Goal: Information Seeking & Learning: Learn about a topic

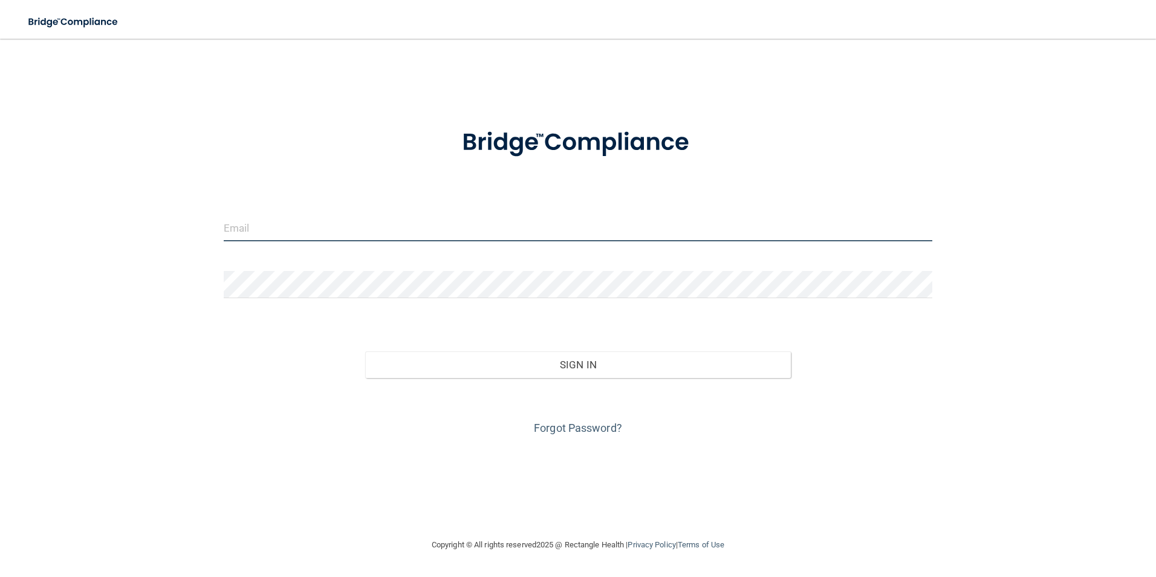
click at [354, 220] on input "email" at bounding box center [578, 227] width 709 height 27
type input "[EMAIL_ADDRESS][DOMAIN_NAME]"
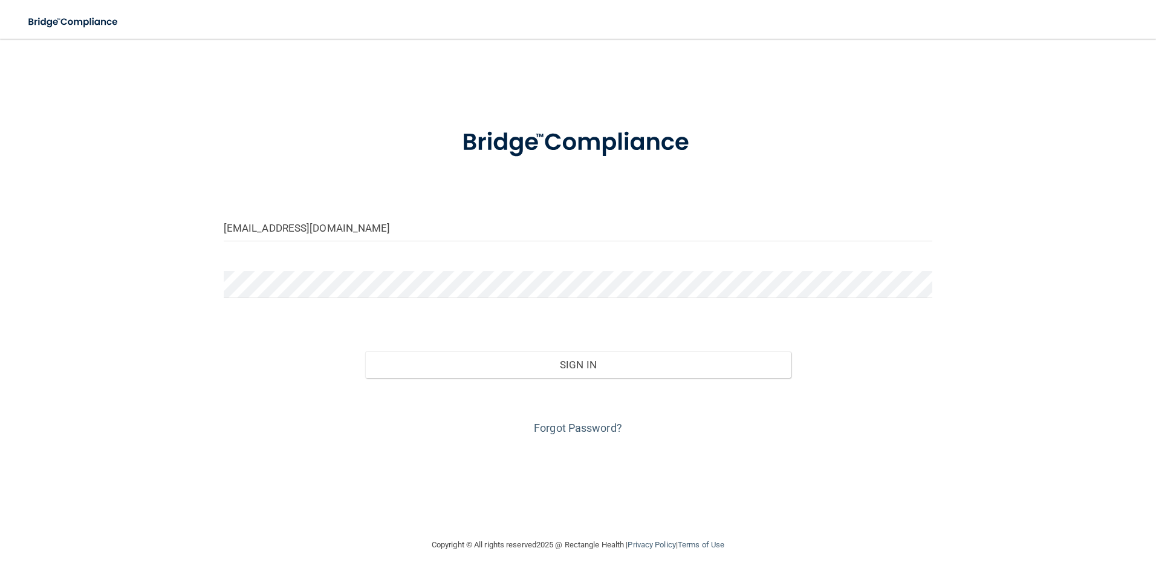
click at [338, 267] on form "mvk1027@gmail.com Invalid email/password. You don't have permission to access t…" at bounding box center [578, 274] width 709 height 326
click at [365, 351] on button "Sign In" at bounding box center [578, 364] width 426 height 27
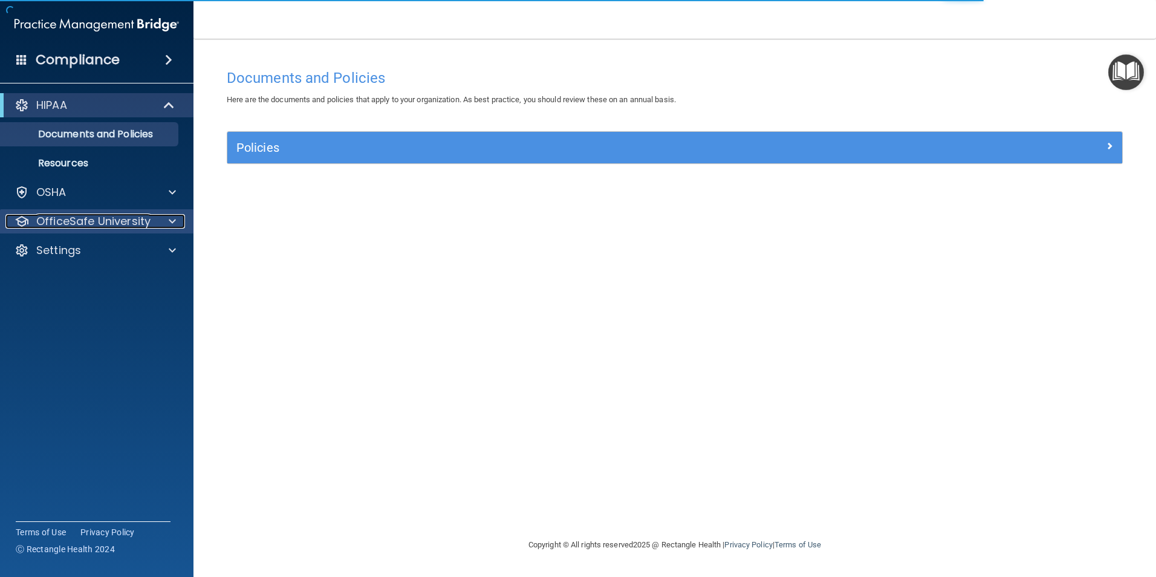
click at [163, 218] on div at bounding box center [170, 221] width 30 height 15
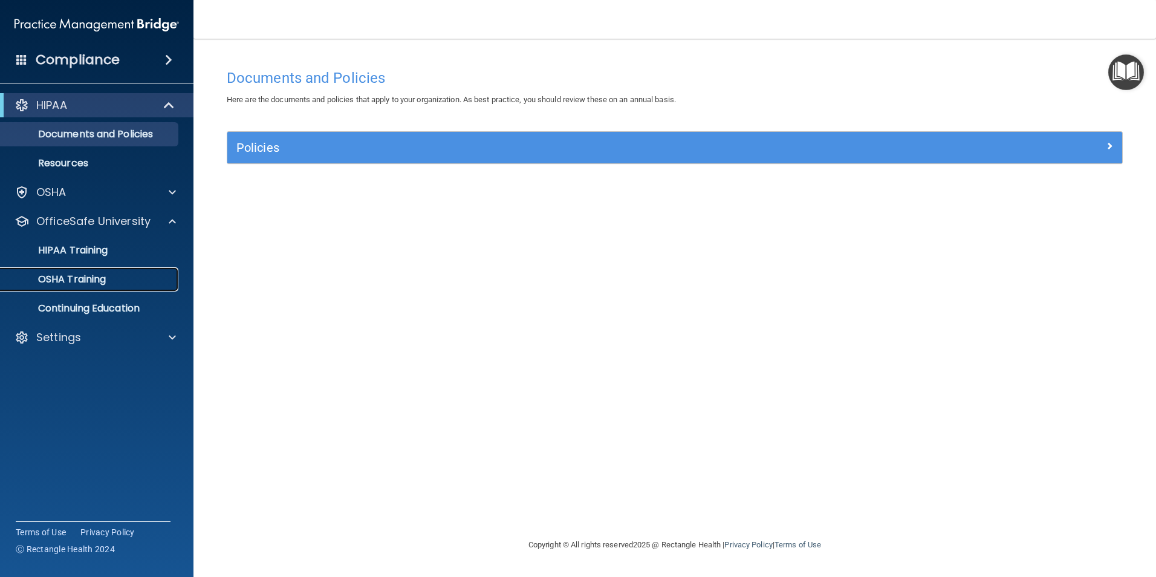
click at [78, 281] on p "OSHA Training" at bounding box center [57, 279] width 98 height 12
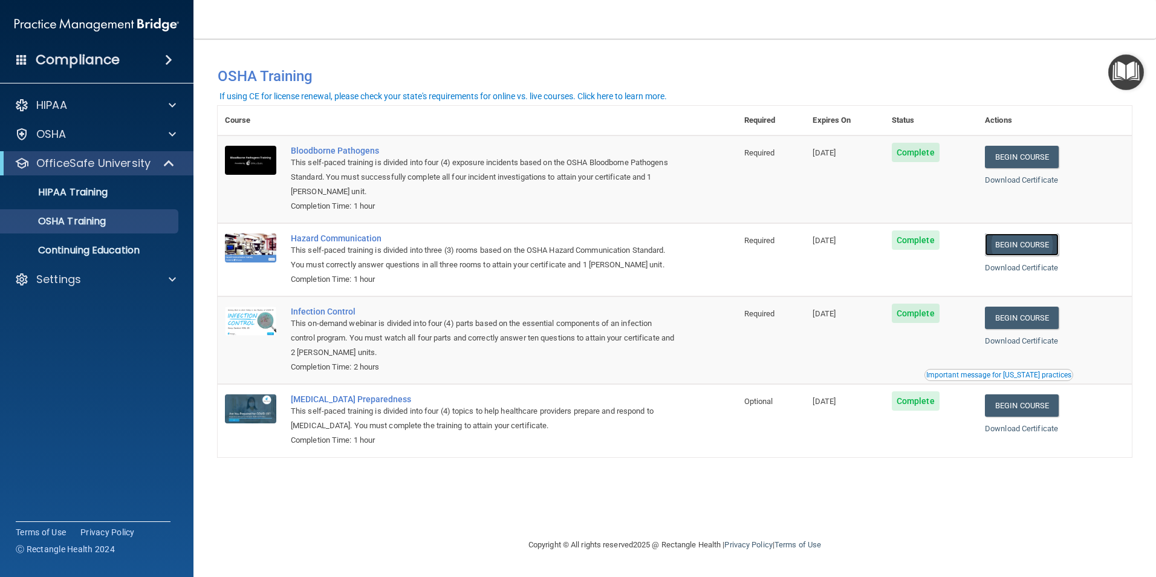
click at [1018, 245] on link "Begin Course" at bounding box center [1022, 244] width 74 height 22
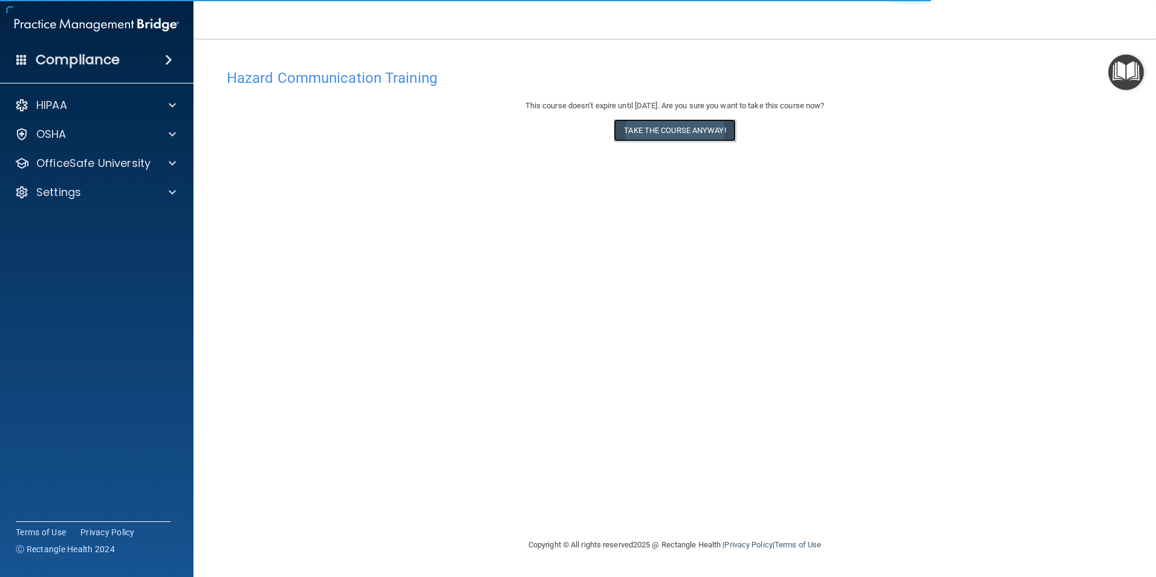
click at [661, 129] on button "Take the course anyway!" at bounding box center [675, 130] width 122 height 22
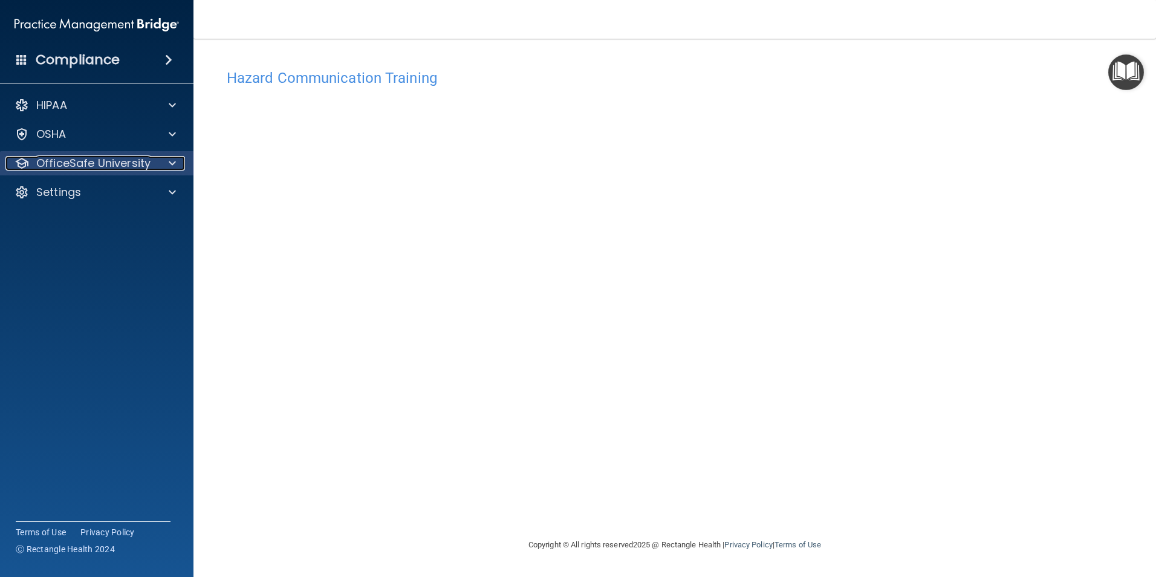
click at [174, 163] on span at bounding box center [172, 163] width 7 height 15
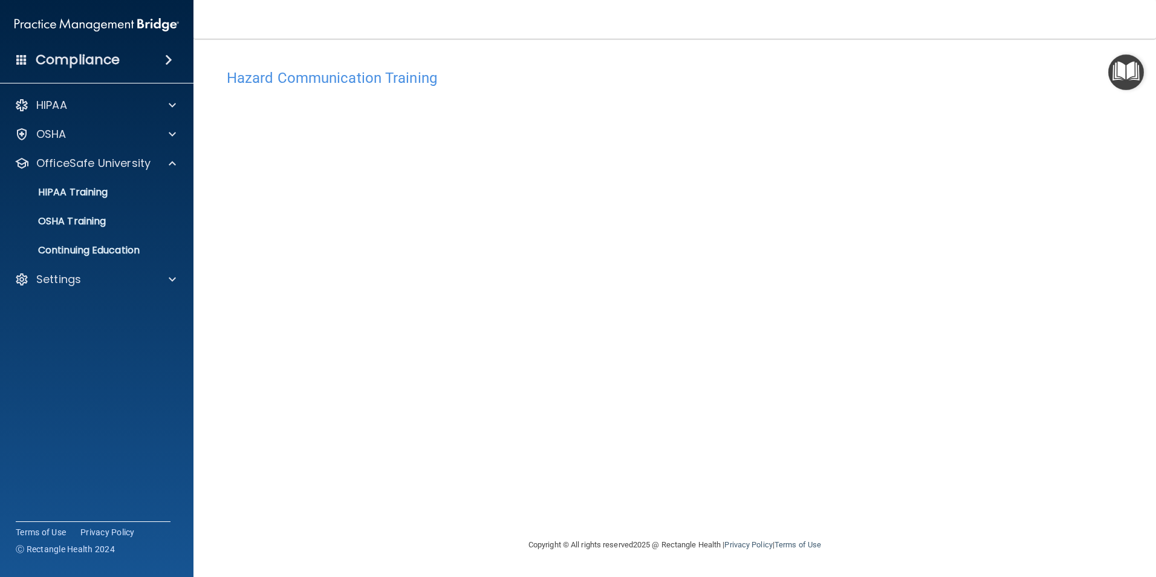
click at [752, 534] on div "Copyright © All rights reserved 2025 @ Rectangle Health | Privacy Policy | Term…" at bounding box center [674, 544] width 441 height 39
click at [87, 218] on p "OSHA Training" at bounding box center [57, 221] width 98 height 12
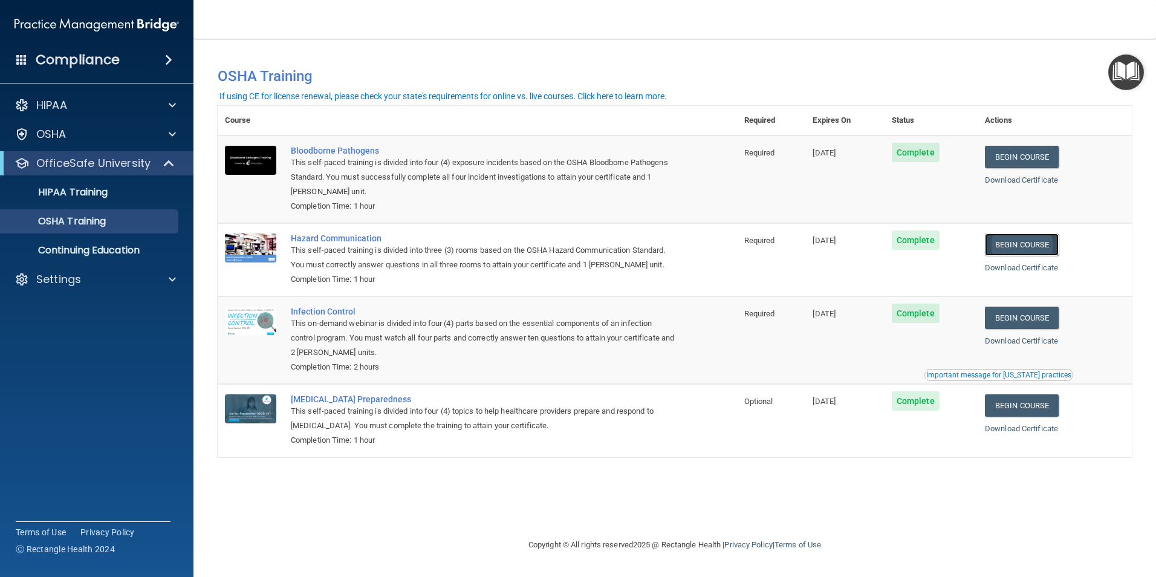
click at [1014, 246] on link "Begin Course" at bounding box center [1022, 244] width 74 height 22
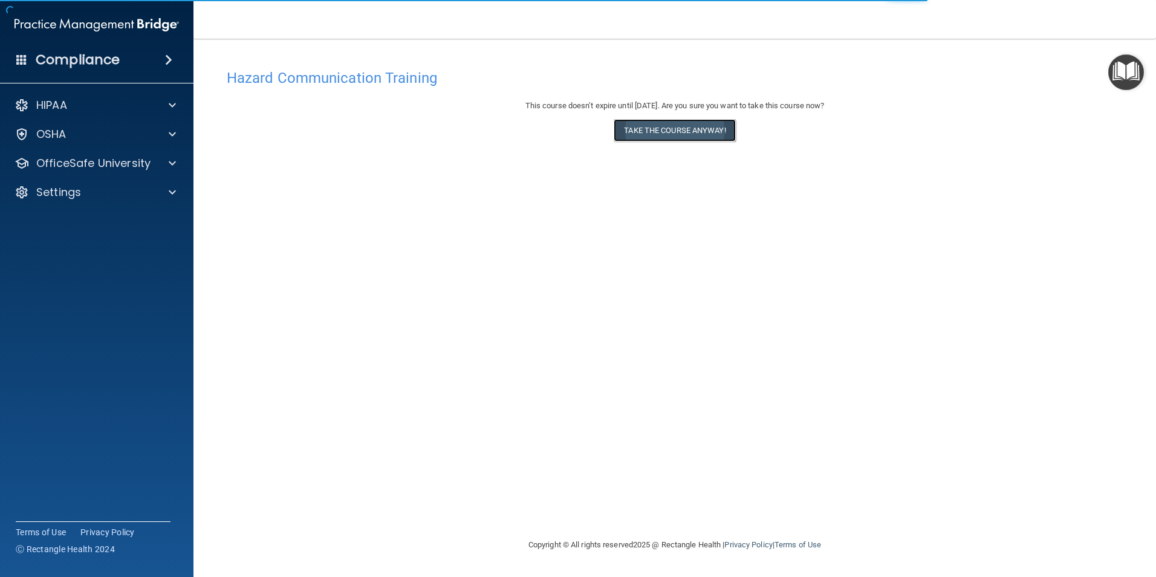
click at [708, 128] on button "Take the course anyway!" at bounding box center [675, 130] width 122 height 22
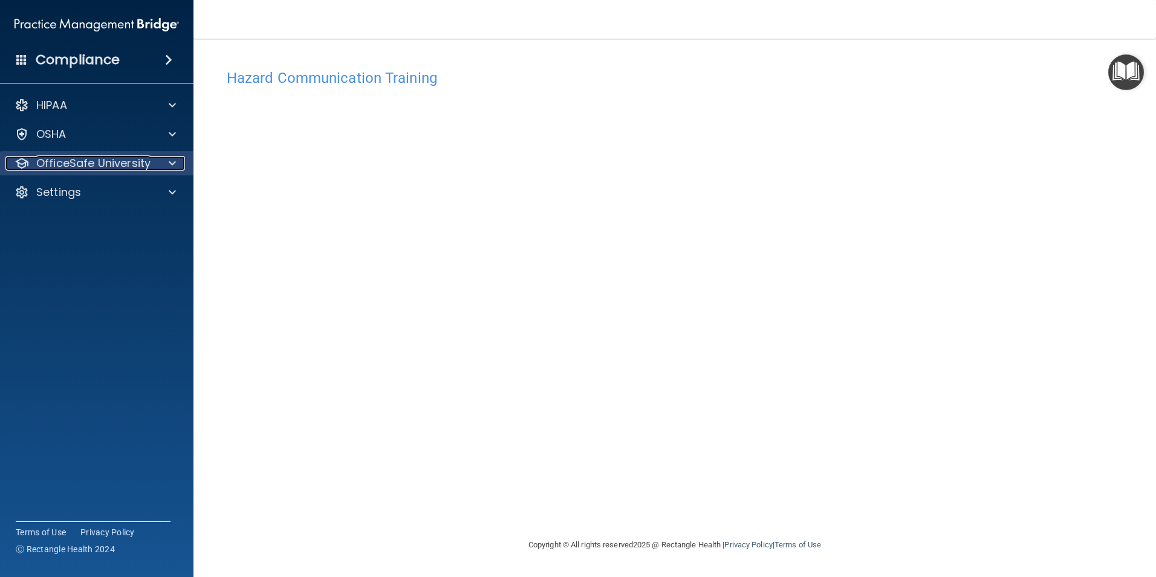
click at [175, 161] on span at bounding box center [172, 163] width 7 height 15
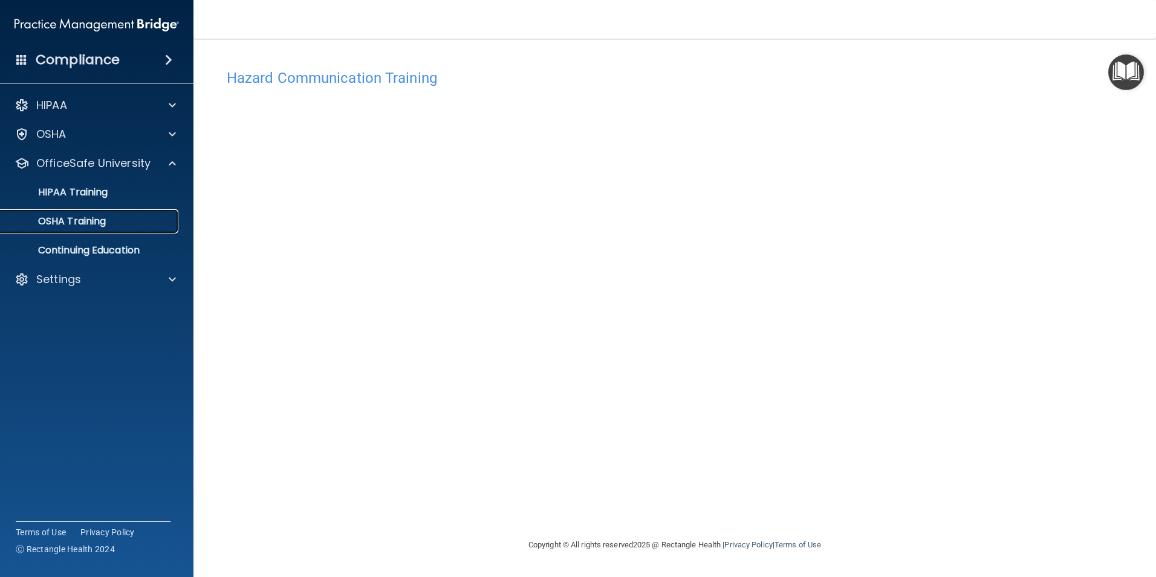
click at [140, 230] on link "OSHA Training" at bounding box center [83, 221] width 190 height 24
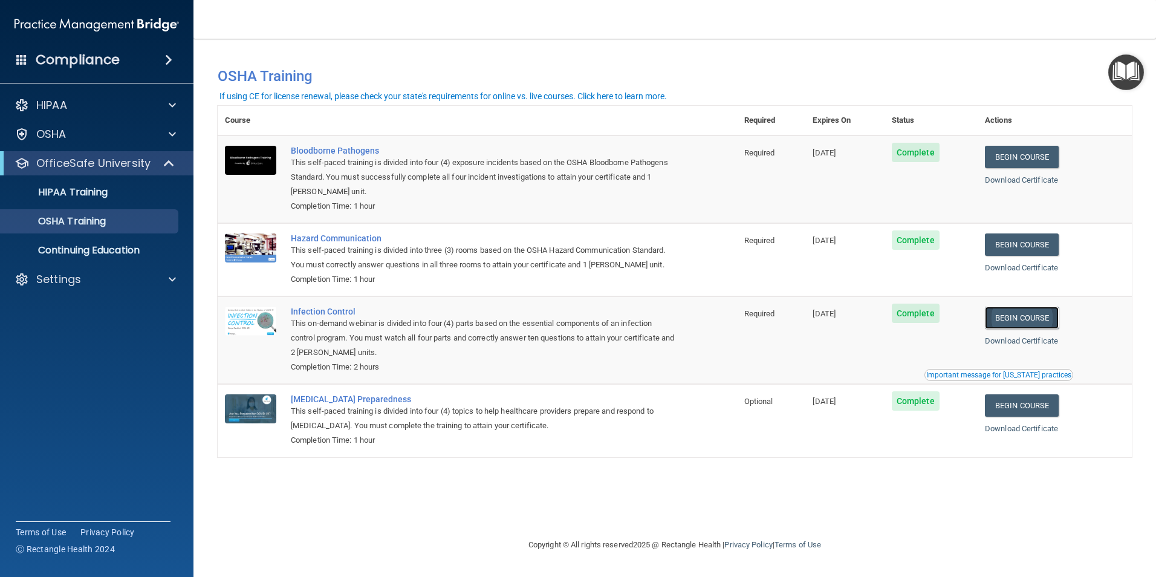
click at [1030, 317] on link "Begin Course" at bounding box center [1022, 318] width 74 height 22
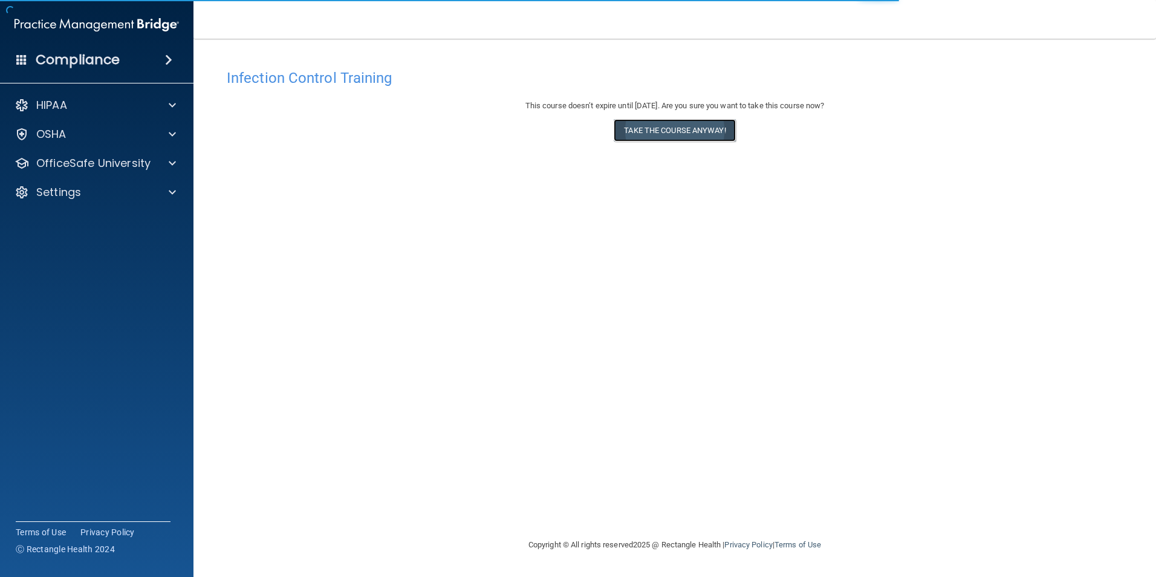
click at [689, 132] on button "Take the course anyway!" at bounding box center [675, 130] width 122 height 22
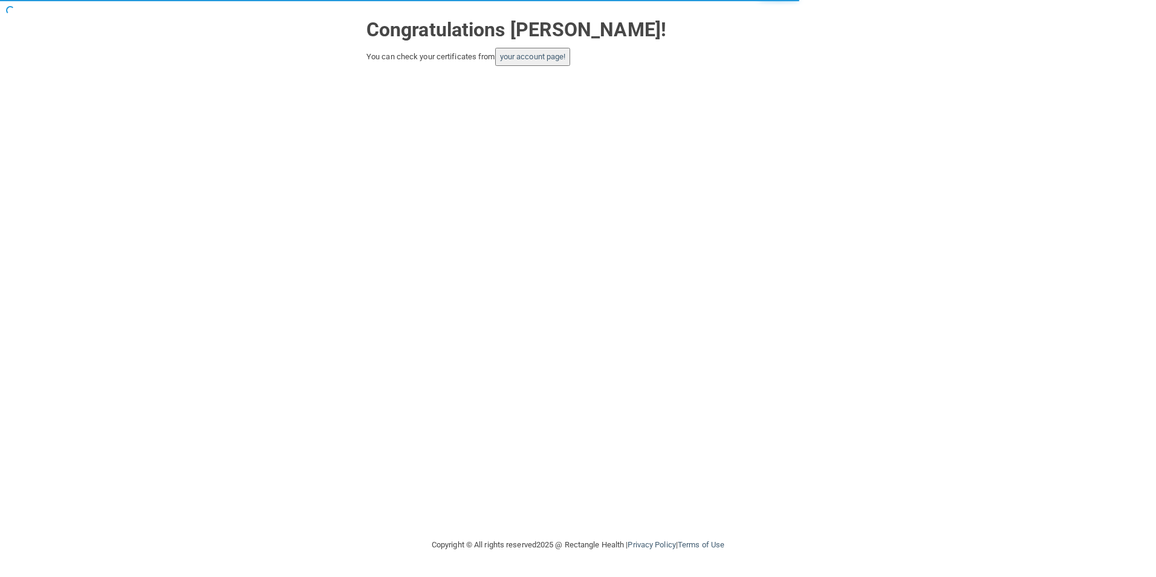
click at [557, 63] on button "your account page!" at bounding box center [533, 57] width 76 height 18
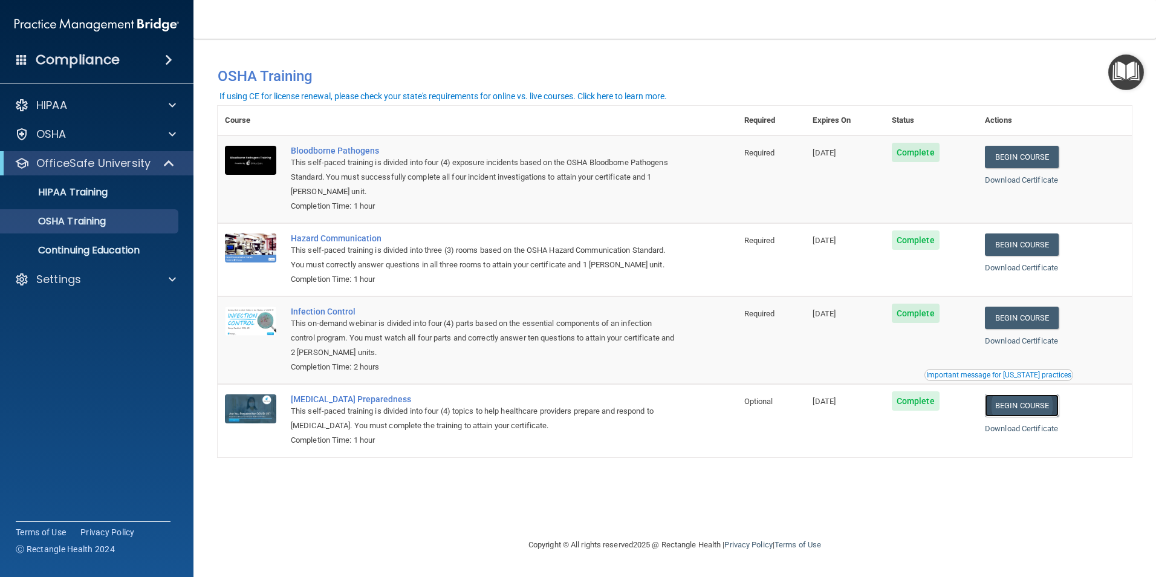
click at [1016, 403] on link "Begin Course" at bounding box center [1022, 405] width 74 height 22
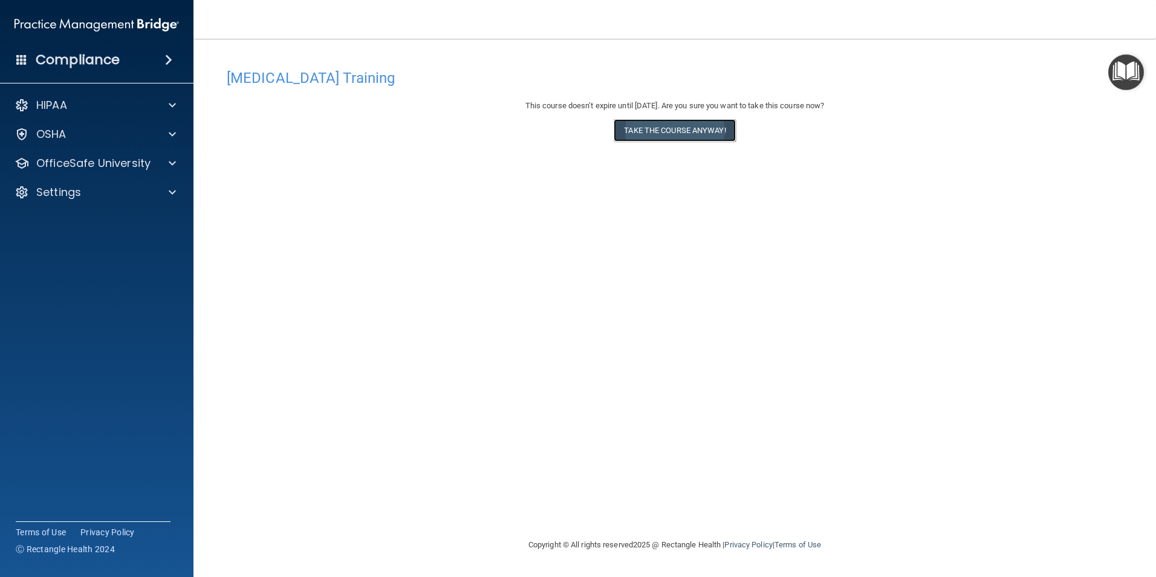
click at [667, 135] on button "Take the course anyway!" at bounding box center [675, 130] width 122 height 22
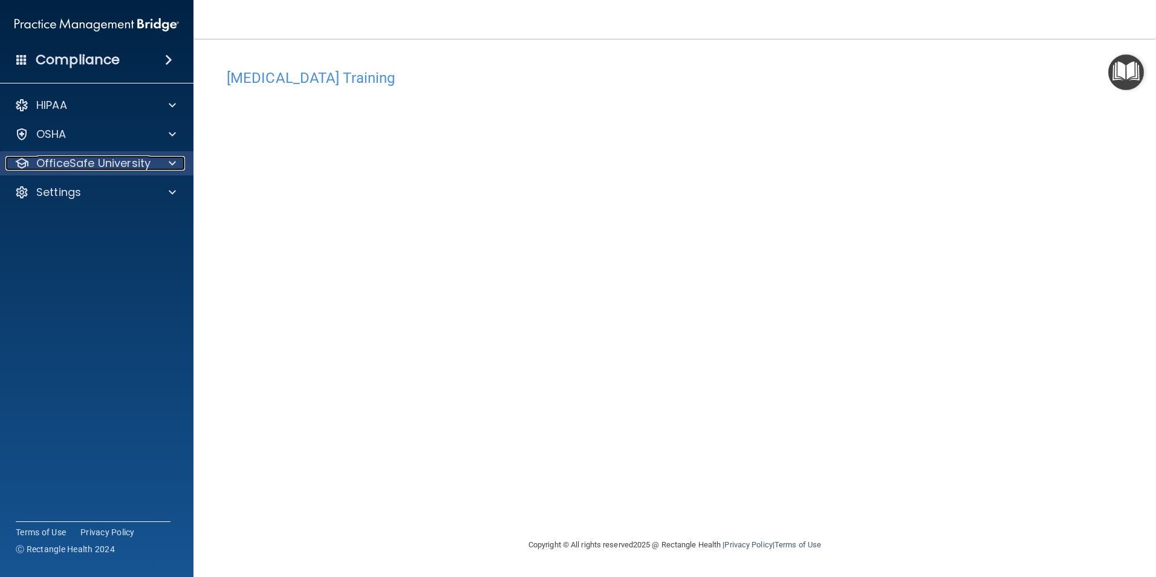
click at [173, 163] on span at bounding box center [172, 163] width 7 height 15
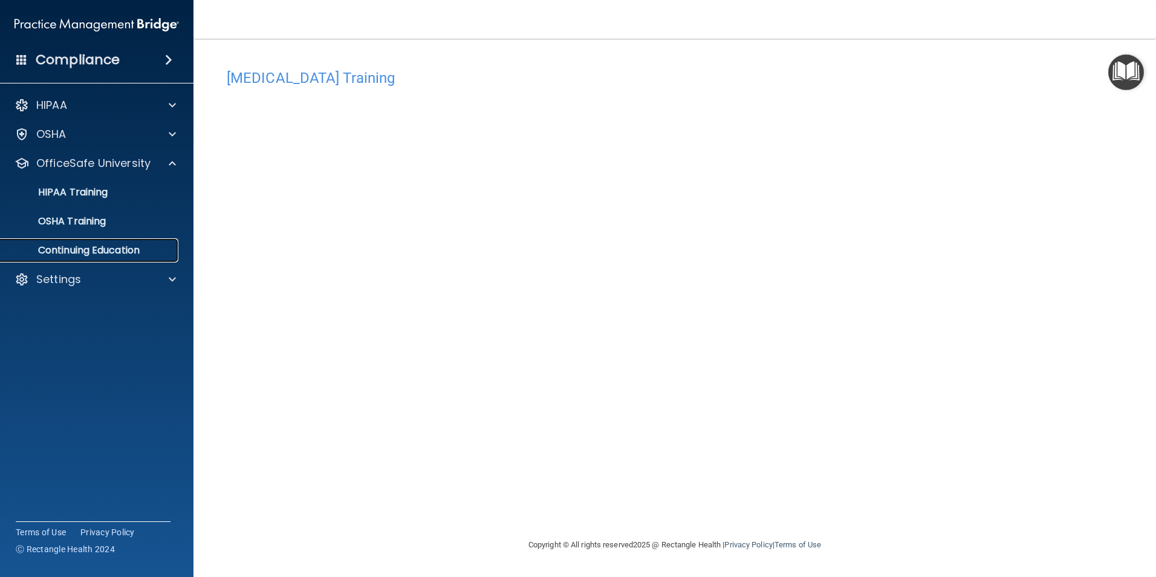
click at [101, 241] on link "Continuing Education" at bounding box center [83, 250] width 190 height 24
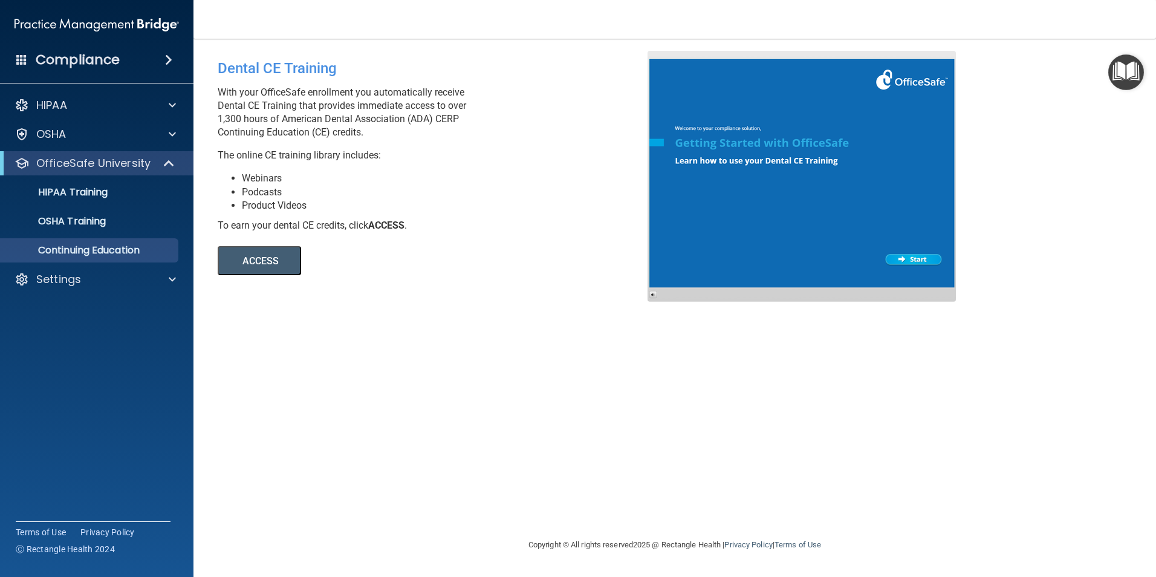
click at [256, 261] on button "ACCESS" at bounding box center [259, 260] width 83 height 29
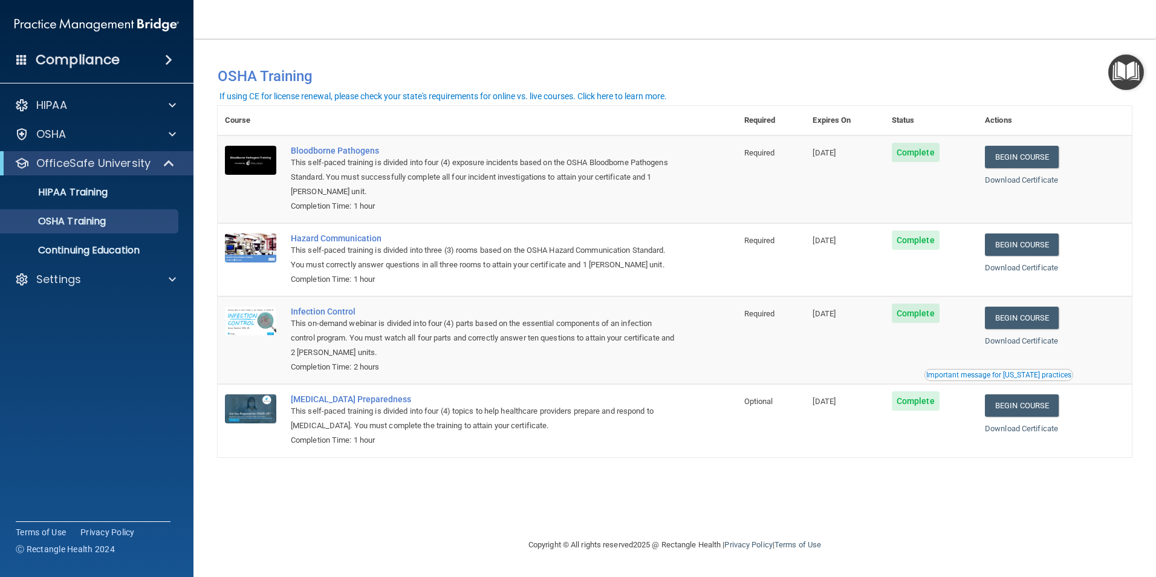
click at [568, 346] on div "This on-demand webinar is divided into four (4) parts based on the essential co…" at bounding box center [484, 338] width 386 height 44
click at [1015, 345] on link "Download Certificate" at bounding box center [1021, 340] width 73 height 9
click at [1004, 320] on link "Begin Course" at bounding box center [1022, 318] width 74 height 22
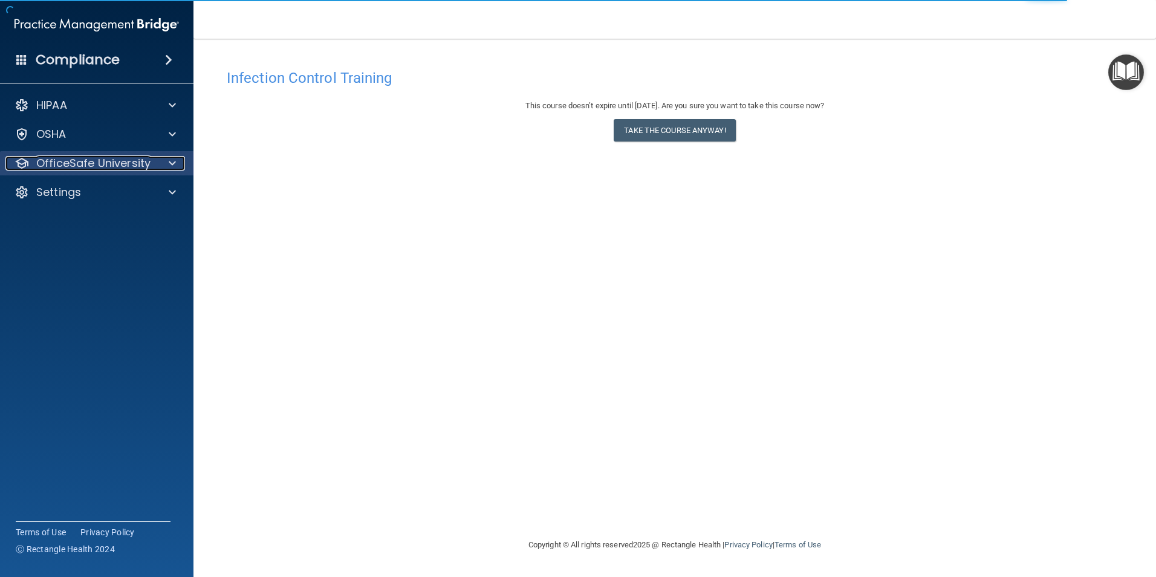
click at [54, 161] on p "OfficeSafe University" at bounding box center [93, 163] width 114 height 15
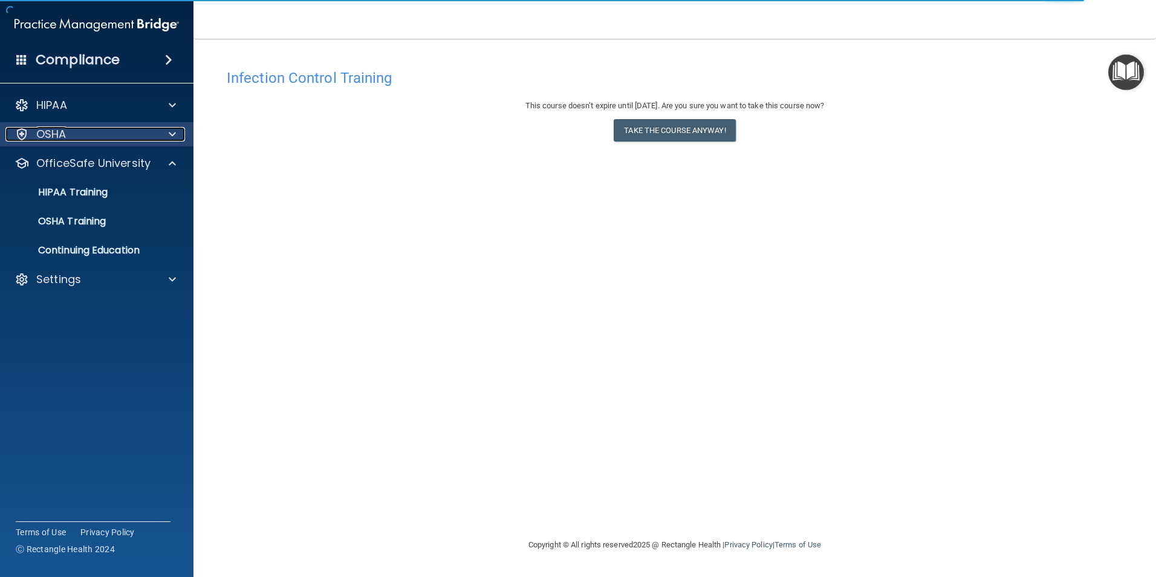
click at [66, 138] on p "OSHA" at bounding box center [51, 134] width 30 height 15
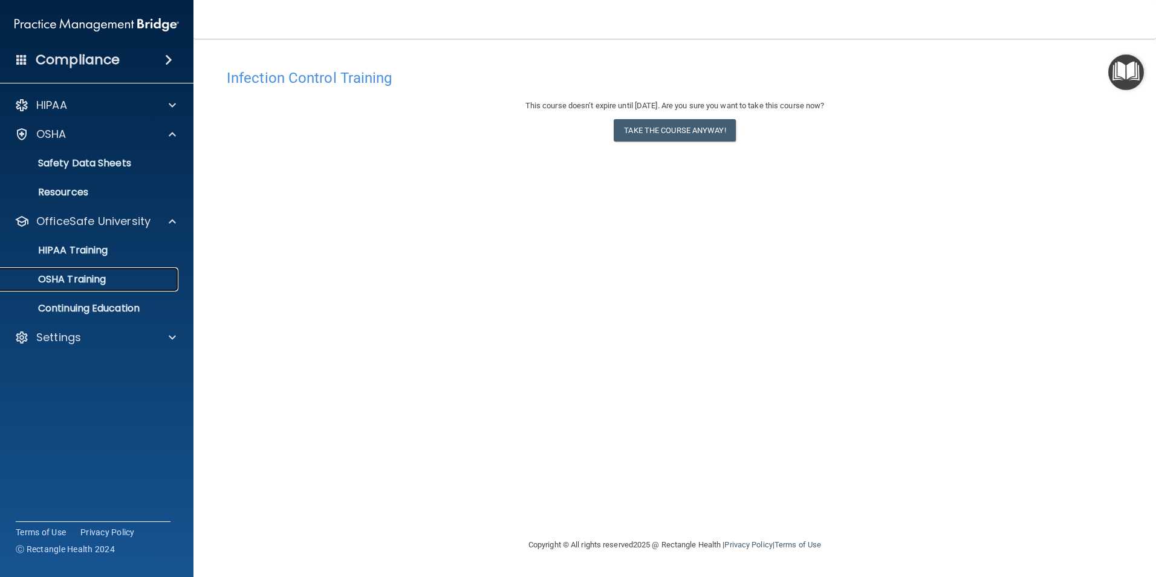
click at [68, 282] on p "OSHA Training" at bounding box center [57, 279] width 98 height 12
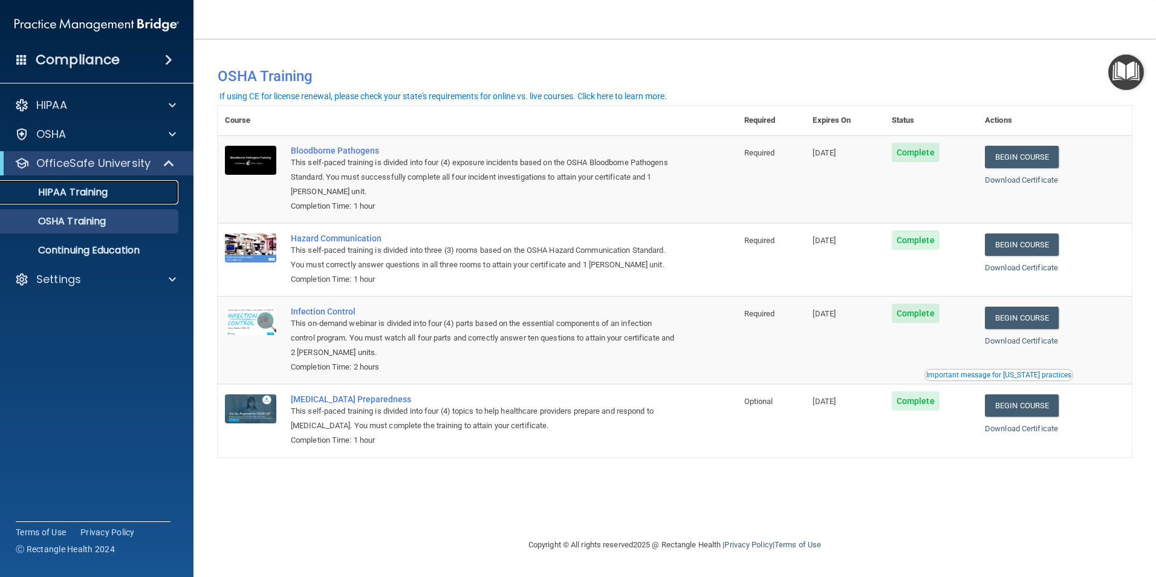
click at [97, 188] on p "HIPAA Training" at bounding box center [58, 192] width 100 height 12
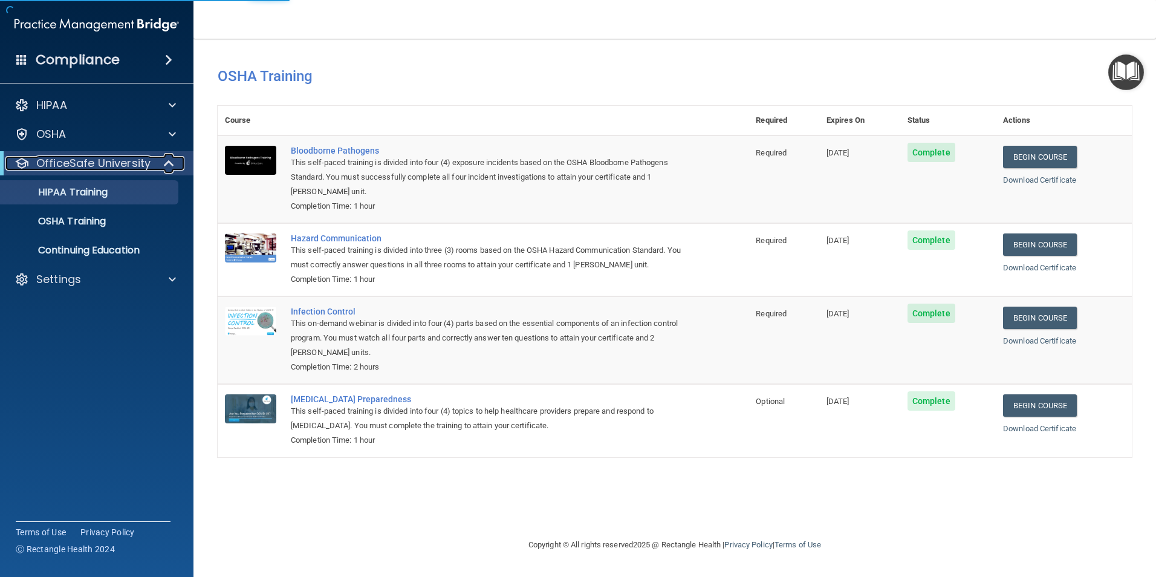
click at [124, 160] on p "OfficeSafe University" at bounding box center [93, 163] width 114 height 15
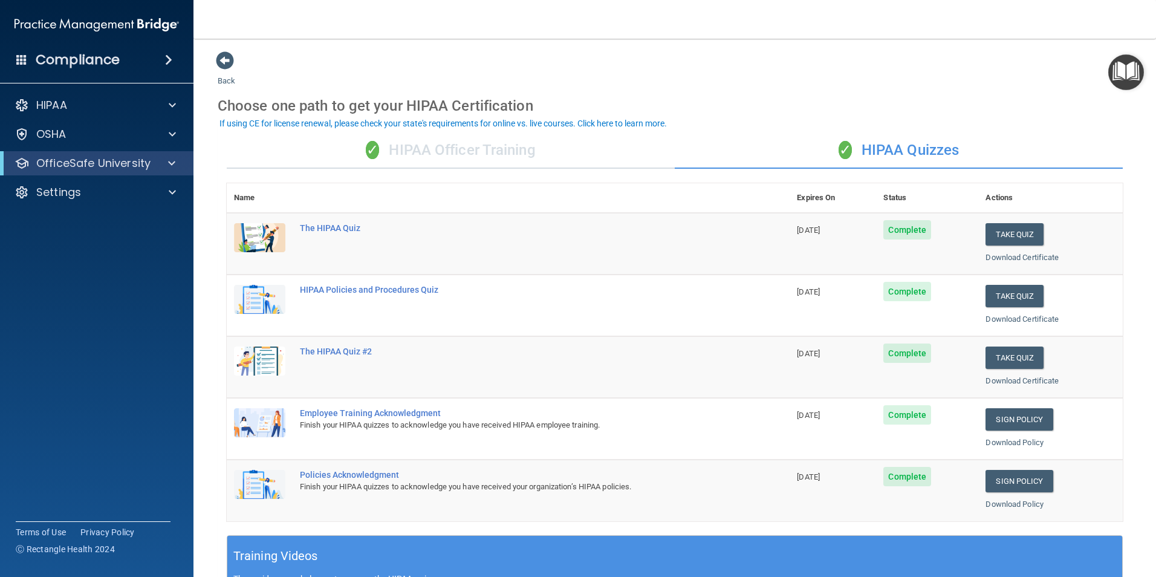
drag, startPoint x: 239, startPoint y: 316, endPoint x: 229, endPoint y: 317, distance: 10.9
click at [236, 317] on td at bounding box center [260, 305] width 66 height 62
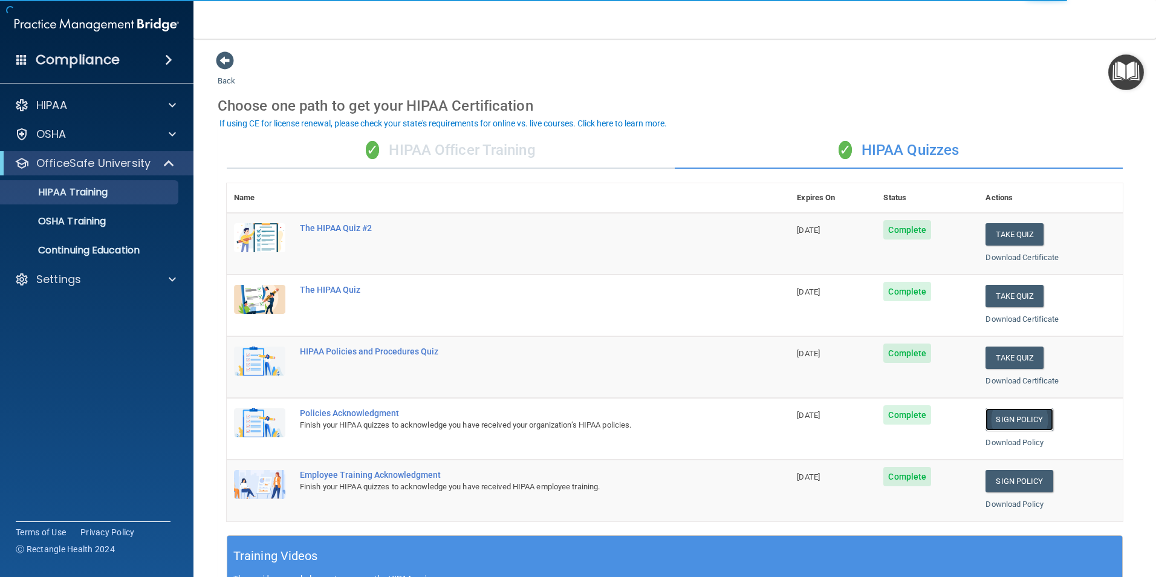
click at [993, 419] on link "Sign Policy" at bounding box center [1018, 419] width 67 height 22
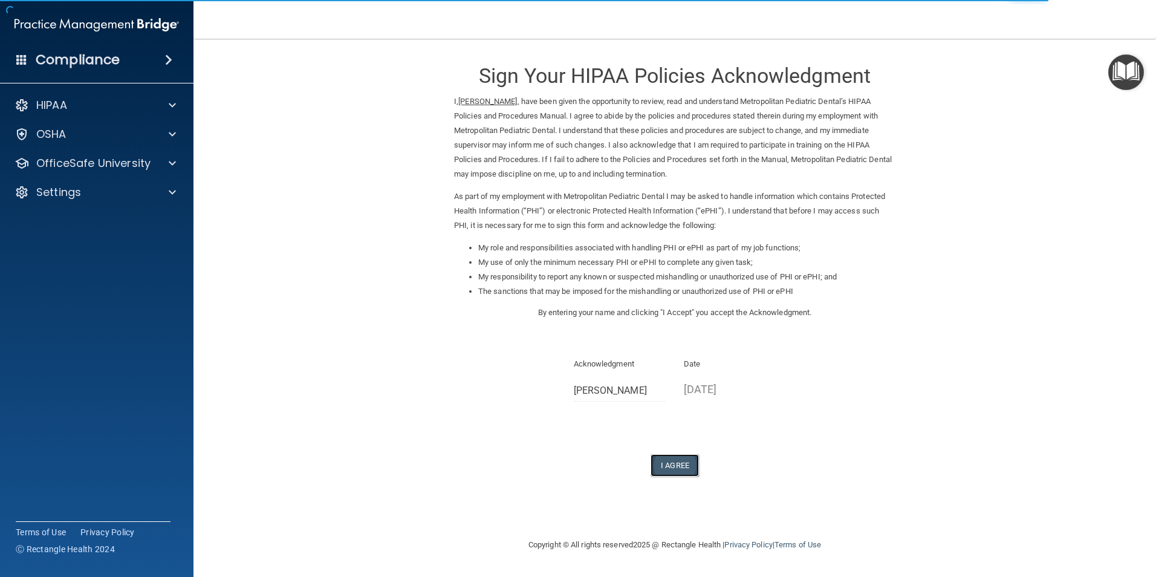
click at [687, 469] on button "I Agree" at bounding box center [675, 465] width 48 height 22
click at [724, 405] on div "Date [DATE]" at bounding box center [730, 382] width 111 height 51
click at [725, 388] on p "[DATE]" at bounding box center [730, 389] width 92 height 20
click at [658, 470] on div "I Agree" at bounding box center [674, 465] width 441 height 22
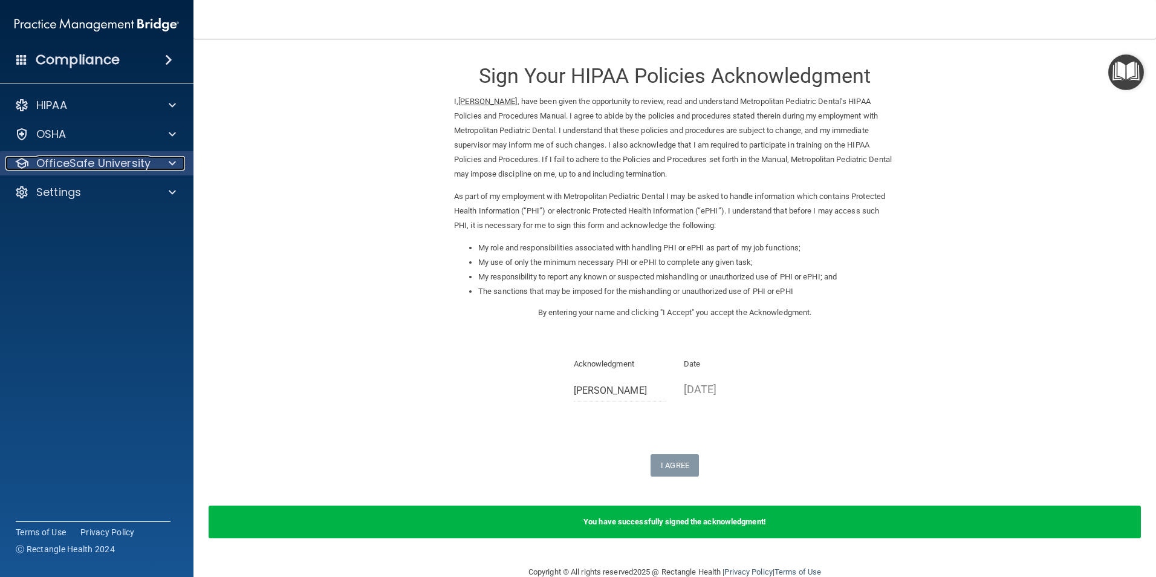
click at [170, 164] on span at bounding box center [172, 163] width 7 height 15
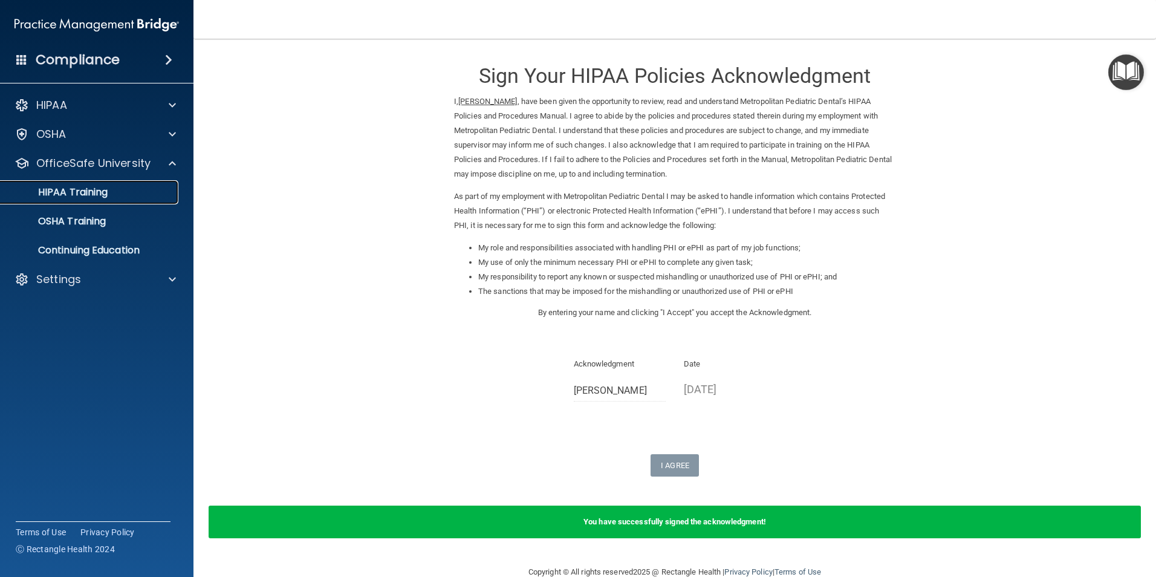
click at [129, 194] on div "HIPAA Training" at bounding box center [90, 192] width 165 height 12
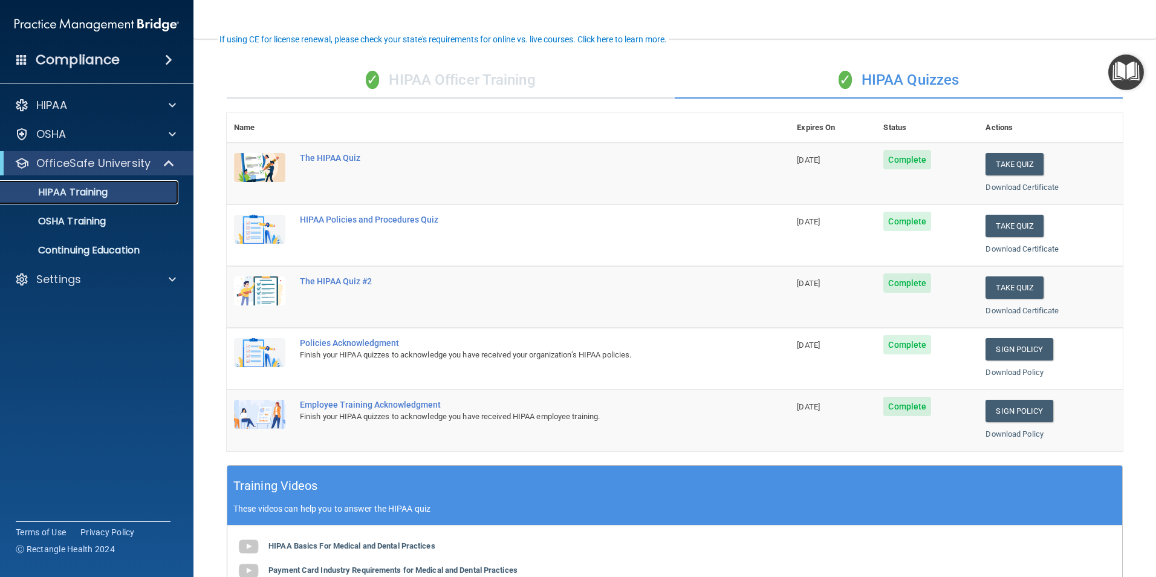
scroll to position [121, 0]
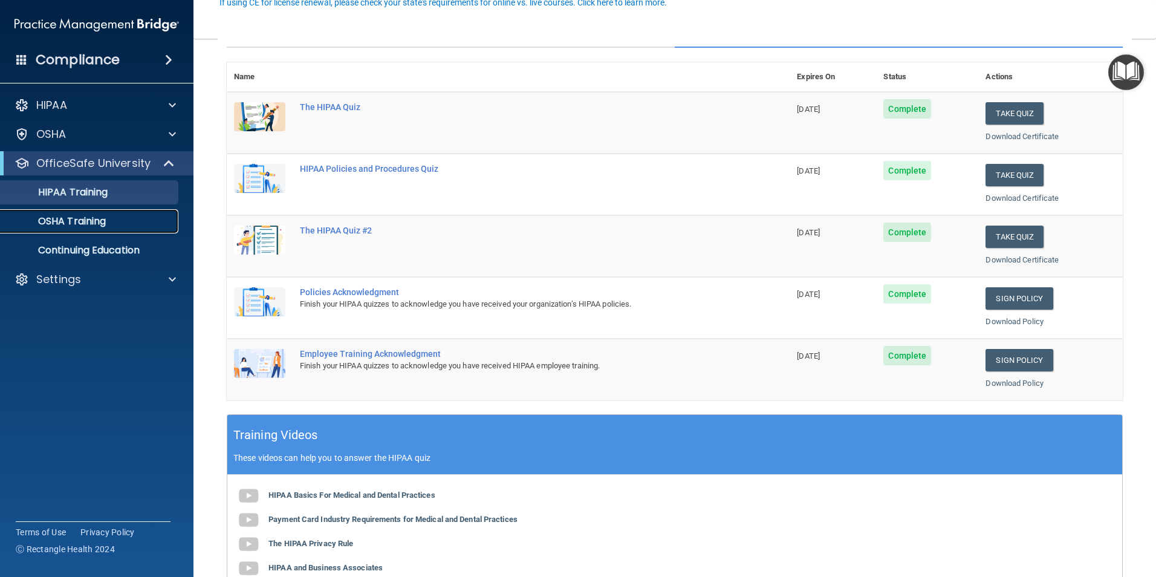
click at [102, 232] on link "OSHA Training" at bounding box center [83, 221] width 190 height 24
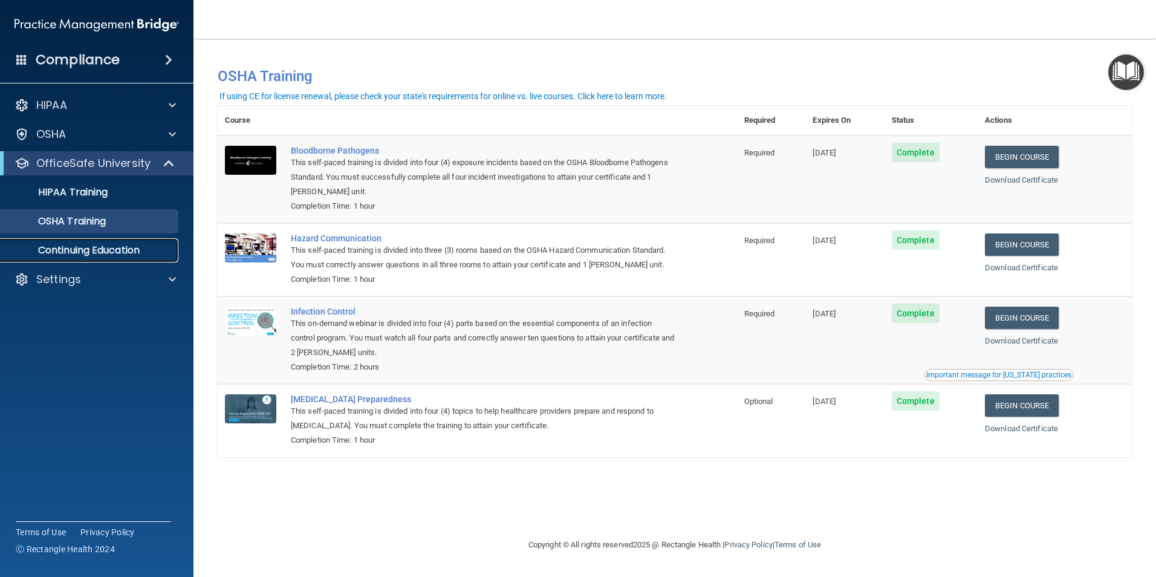
click at [143, 242] on link "Continuing Education" at bounding box center [83, 250] width 190 height 24
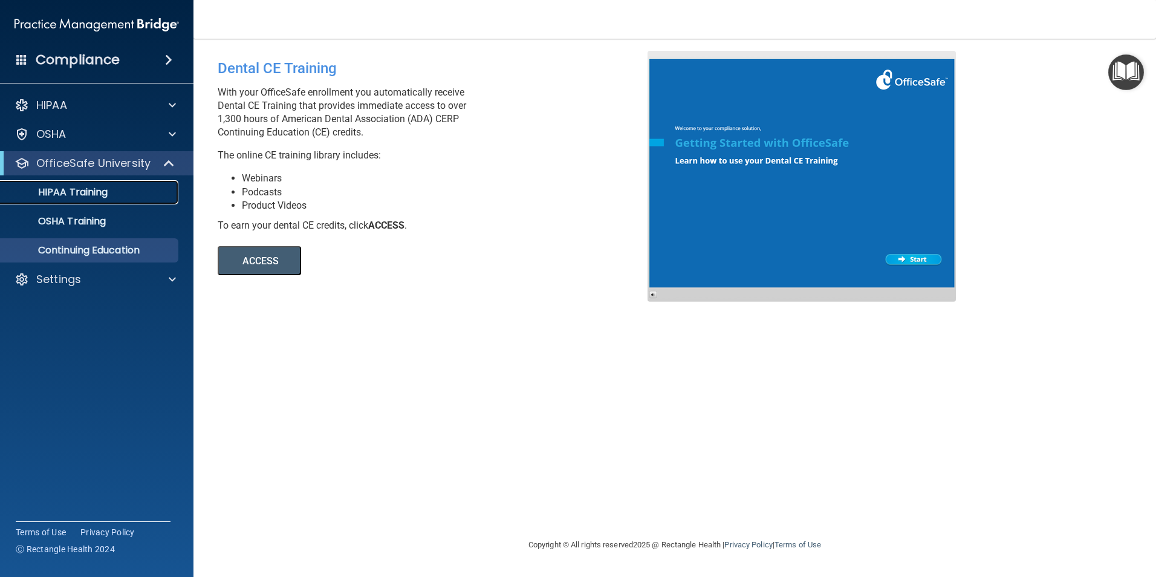
click at [122, 183] on link "HIPAA Training" at bounding box center [83, 192] width 190 height 24
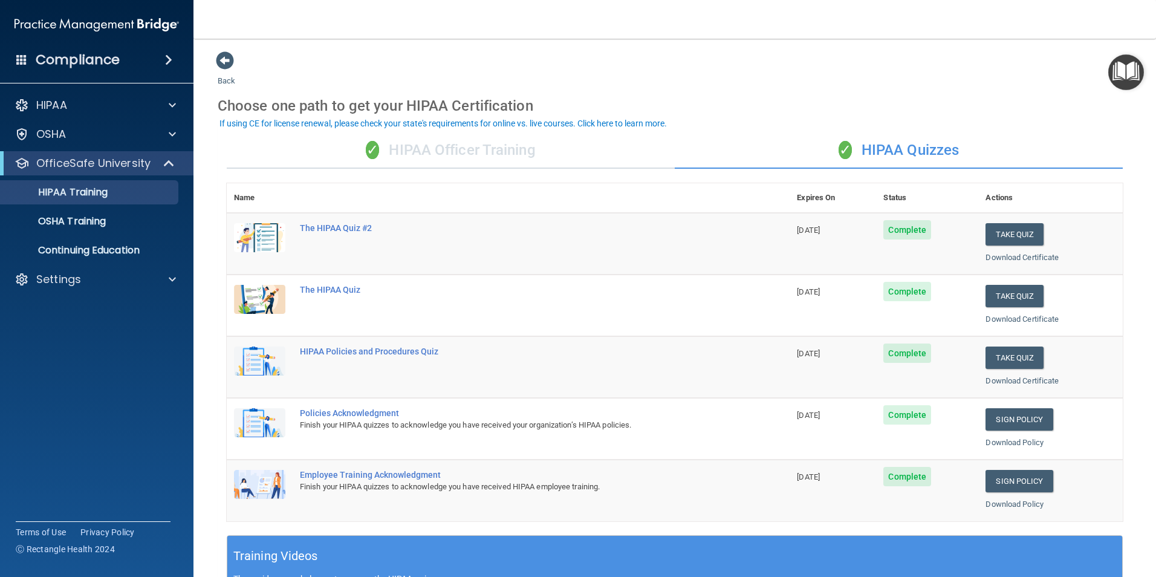
click at [573, 152] on div "✓ HIPAA Officer Training" at bounding box center [451, 150] width 448 height 36
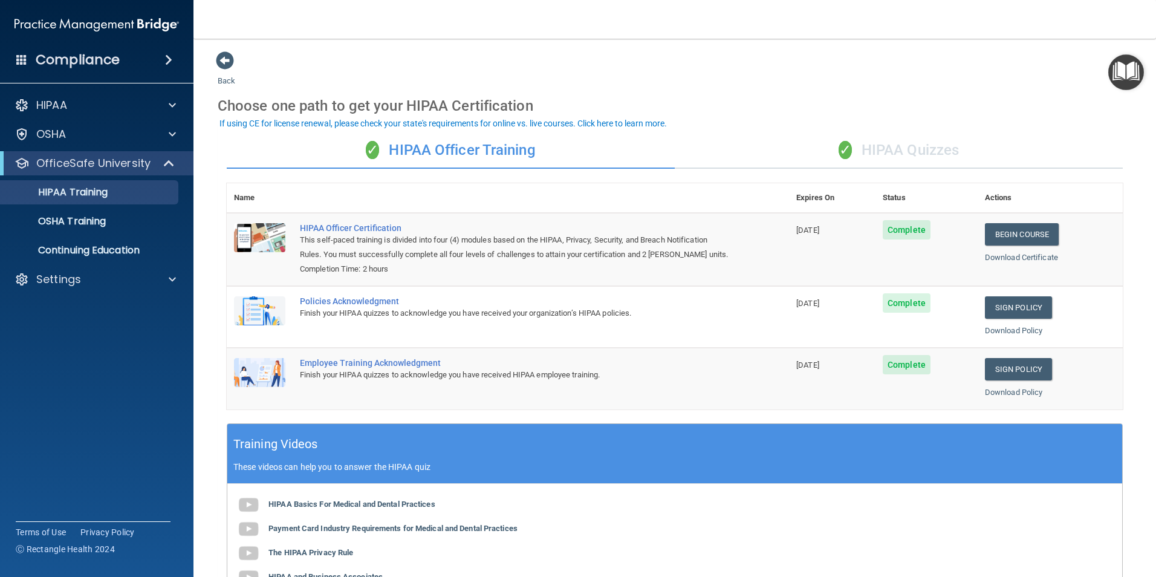
click at [786, 145] on div "✓ HIPAA Quizzes" at bounding box center [899, 150] width 448 height 36
